Goal: Task Accomplishment & Management: Manage account settings

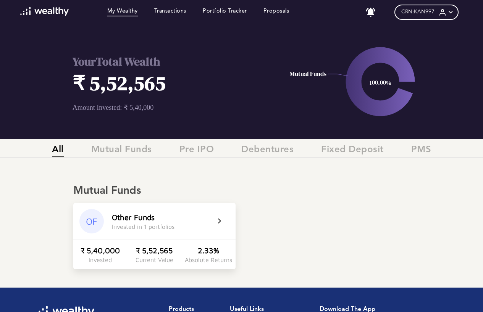
click at [151, 219] on div "Other Funds" at bounding box center [133, 217] width 43 height 9
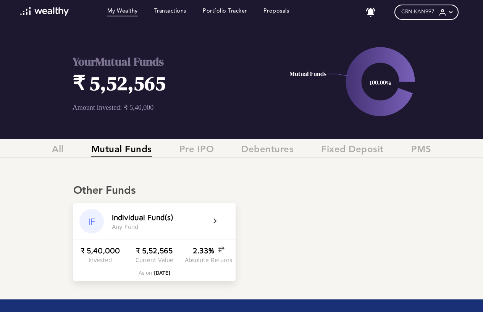
click at [351, 92] on icon at bounding box center [380, 81] width 69 height 69
click at [112, 88] on h1 "₹ 5,52,565" at bounding box center [174, 82] width 205 height 27
click at [200, 154] on span "Pre IPO" at bounding box center [196, 151] width 35 height 13
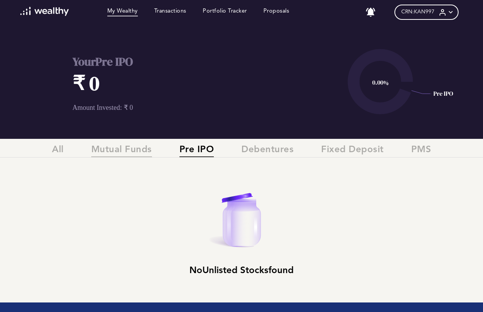
click at [117, 153] on span "Mutual Funds" at bounding box center [121, 151] width 61 height 13
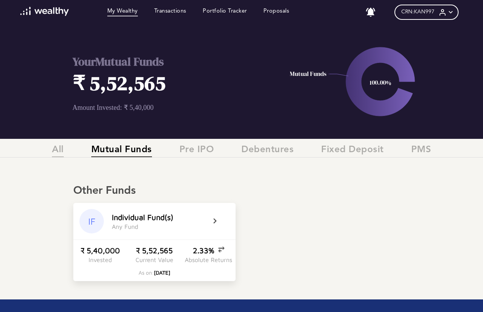
click at [57, 151] on span "All" at bounding box center [58, 151] width 12 height 13
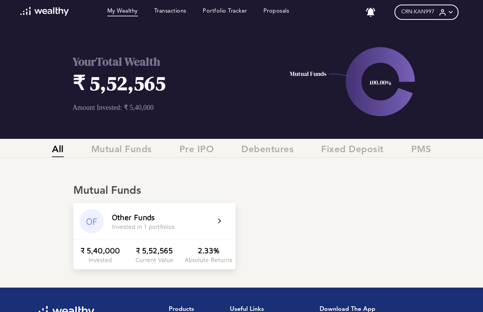
click at [217, 219] on icon at bounding box center [224, 221] width 19 height 9
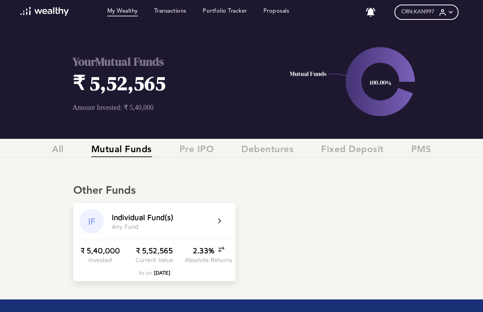
click at [216, 223] on icon at bounding box center [224, 221] width 19 height 9
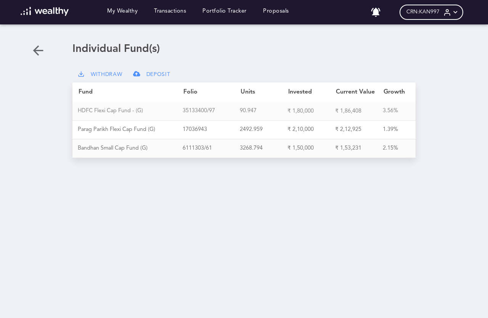
click at [119, 111] on div "H D F C F l e x i C a p F u n d - ( G )" at bounding box center [130, 111] width 105 height 7
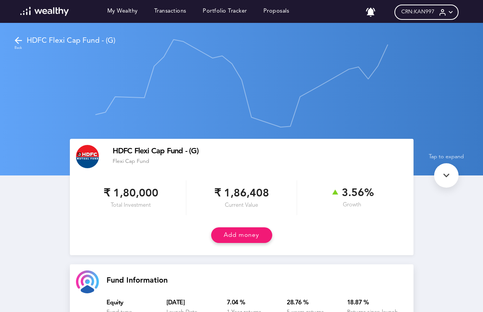
click at [17, 41] on icon at bounding box center [18, 40] width 11 height 11
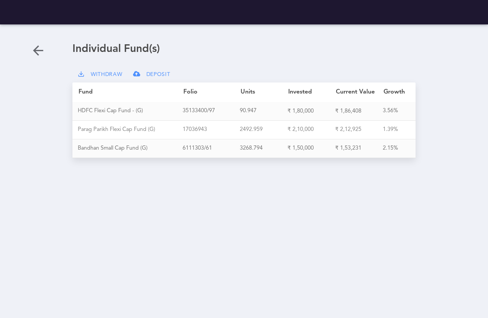
click at [145, 128] on div "P a r a g P a r i k h F l e x i C a p F u n d ( G )" at bounding box center [130, 129] width 105 height 7
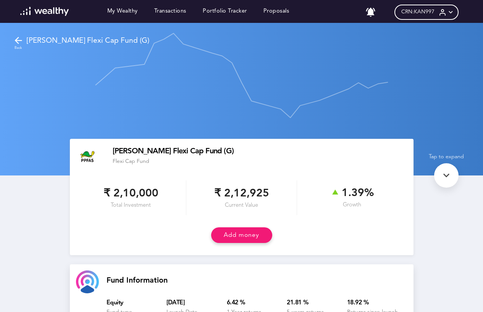
click at [18, 42] on icon at bounding box center [18, 40] width 11 height 11
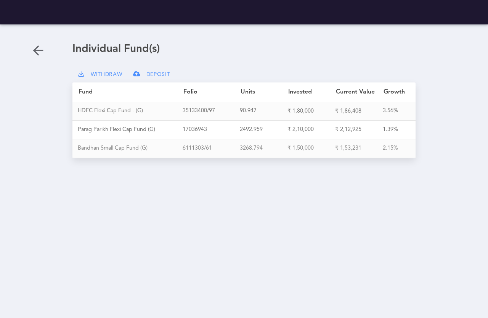
click at [136, 147] on div "B a n d h a n S m a l l C a p F u n d ( G )" at bounding box center [130, 148] width 105 height 7
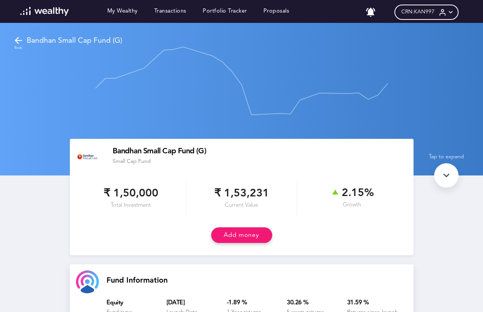
click at [17, 40] on icon at bounding box center [18, 40] width 11 height 11
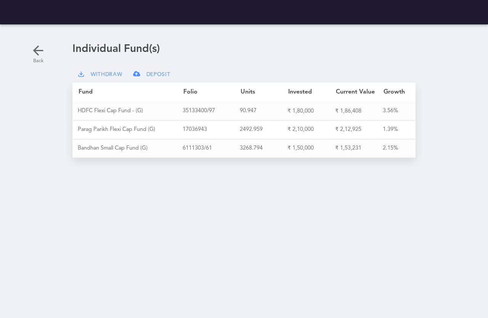
click at [32, 51] on icon at bounding box center [38, 50] width 15 height 15
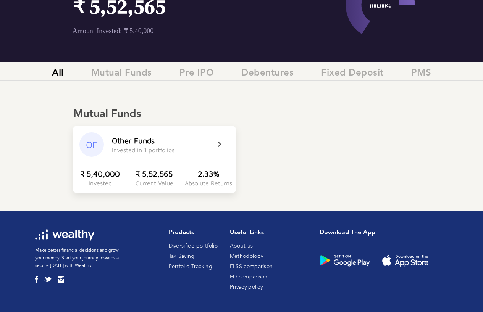
scroll to position [79, 0]
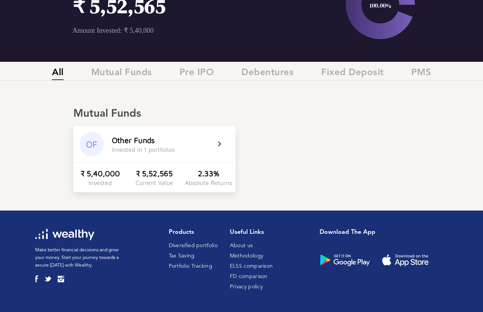
click at [209, 143] on div "Other Funds Invested in 1 portfolios" at bounding box center [161, 144] width 98 height 17
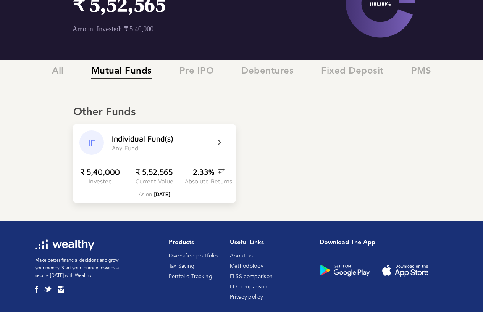
click at [218, 145] on icon at bounding box center [224, 142] width 19 height 9
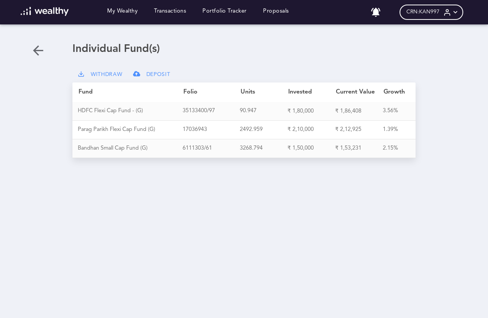
click at [114, 74] on span "WITHDRAW" at bounding box center [107, 74] width 32 height 6
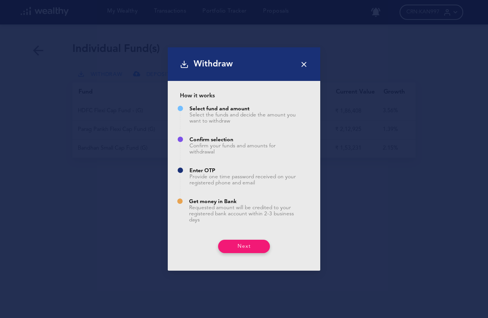
click at [305, 60] on icon at bounding box center [304, 64] width 8 height 8
